Goal: Find specific fact: Find specific fact

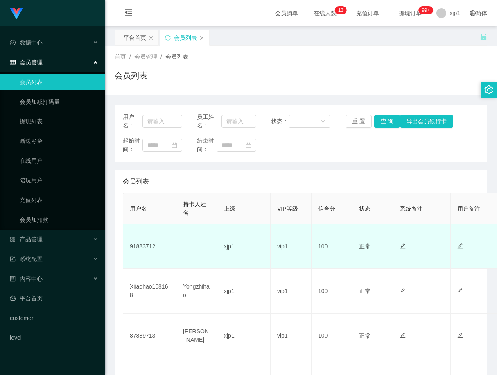
scroll to position [41, 0]
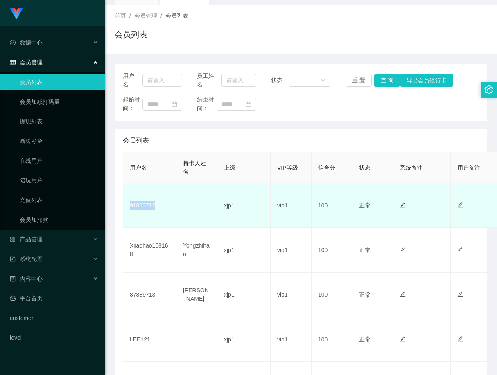
drag, startPoint x: 159, startPoint y: 209, endPoint x: 126, endPoint y: 209, distance: 33.2
click at [126, 209] on td "91883712" at bounding box center [149, 205] width 53 height 45
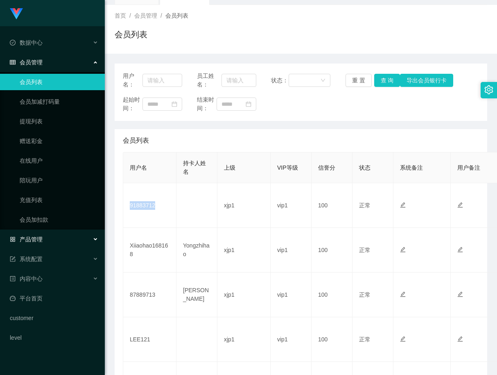
copy td "91883712"
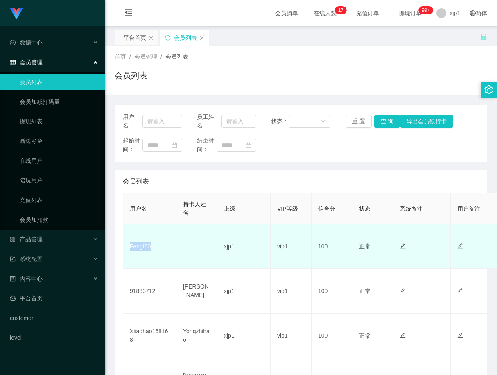
drag, startPoint x: 146, startPoint y: 247, endPoint x: 129, endPoint y: 250, distance: 17.8
click at [129, 250] on td "Fangf80" at bounding box center [149, 246] width 53 height 45
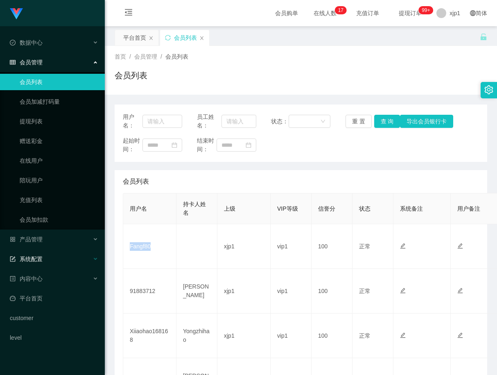
copy td "Fangf80"
